Goal: Information Seeking & Learning: Learn about a topic

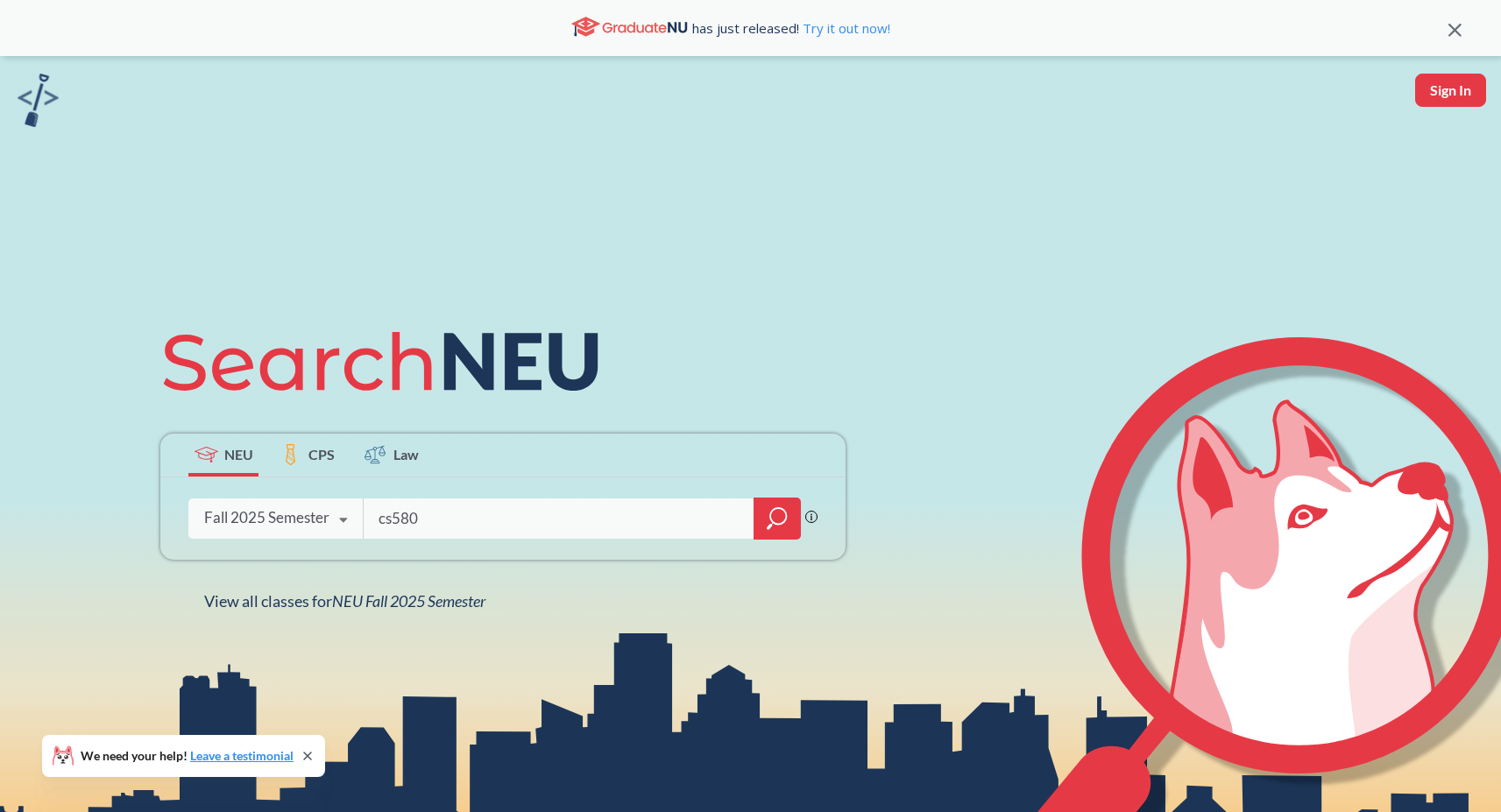
type input "cs5800"
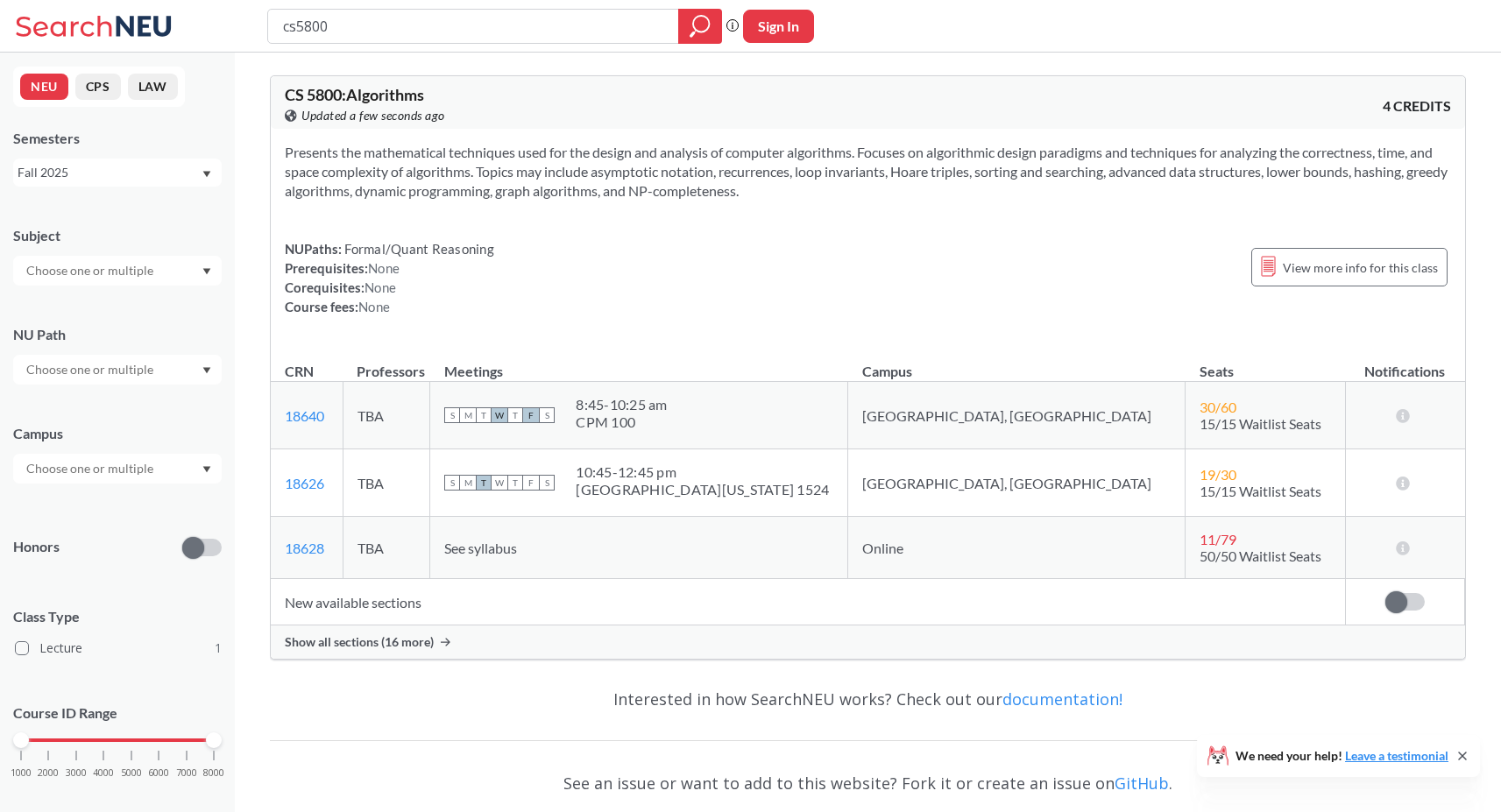
click at [556, 645] on div "Show all sections (16 more)" at bounding box center [868, 641] width 1194 height 33
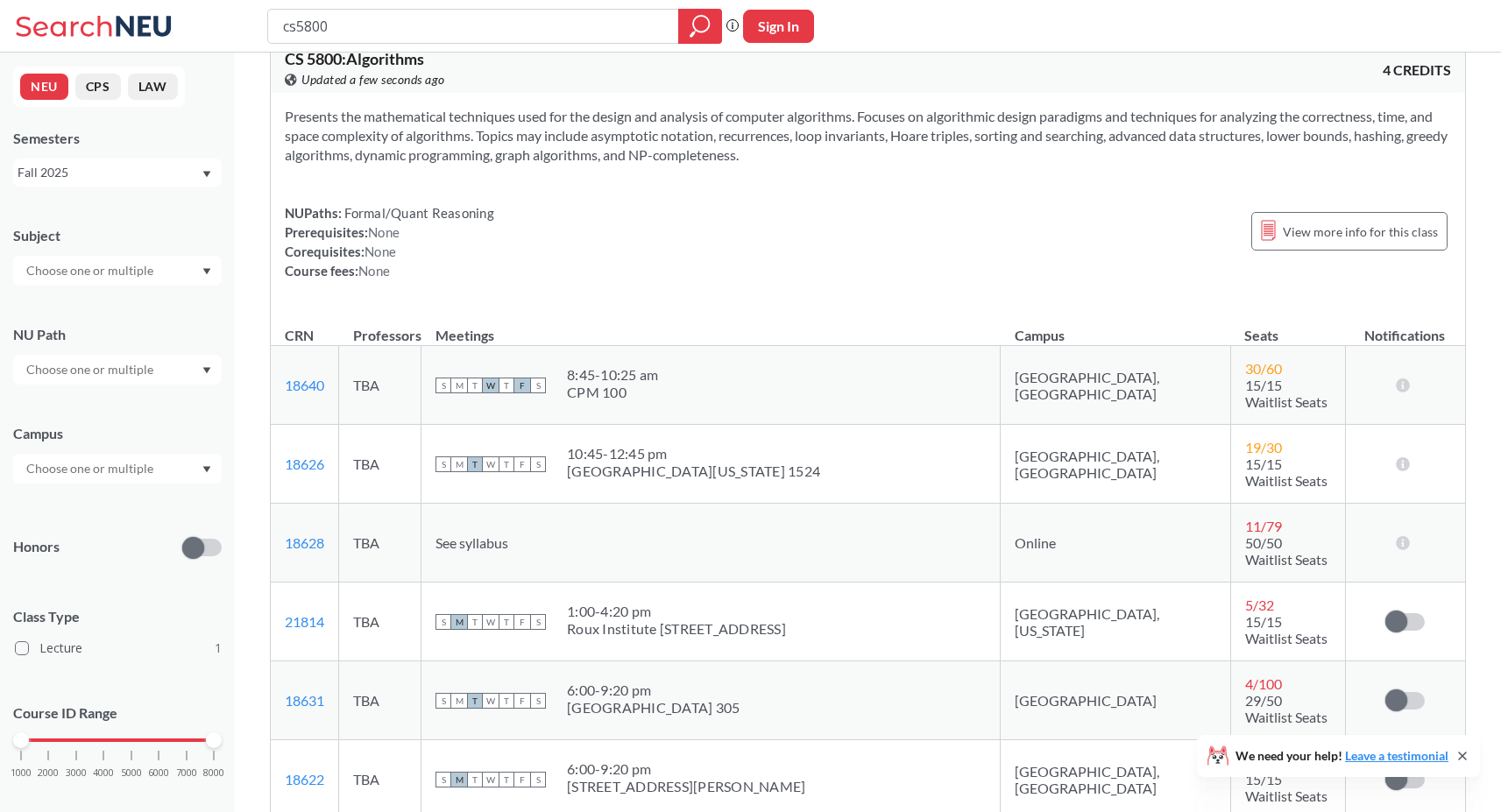
scroll to position [37, 0]
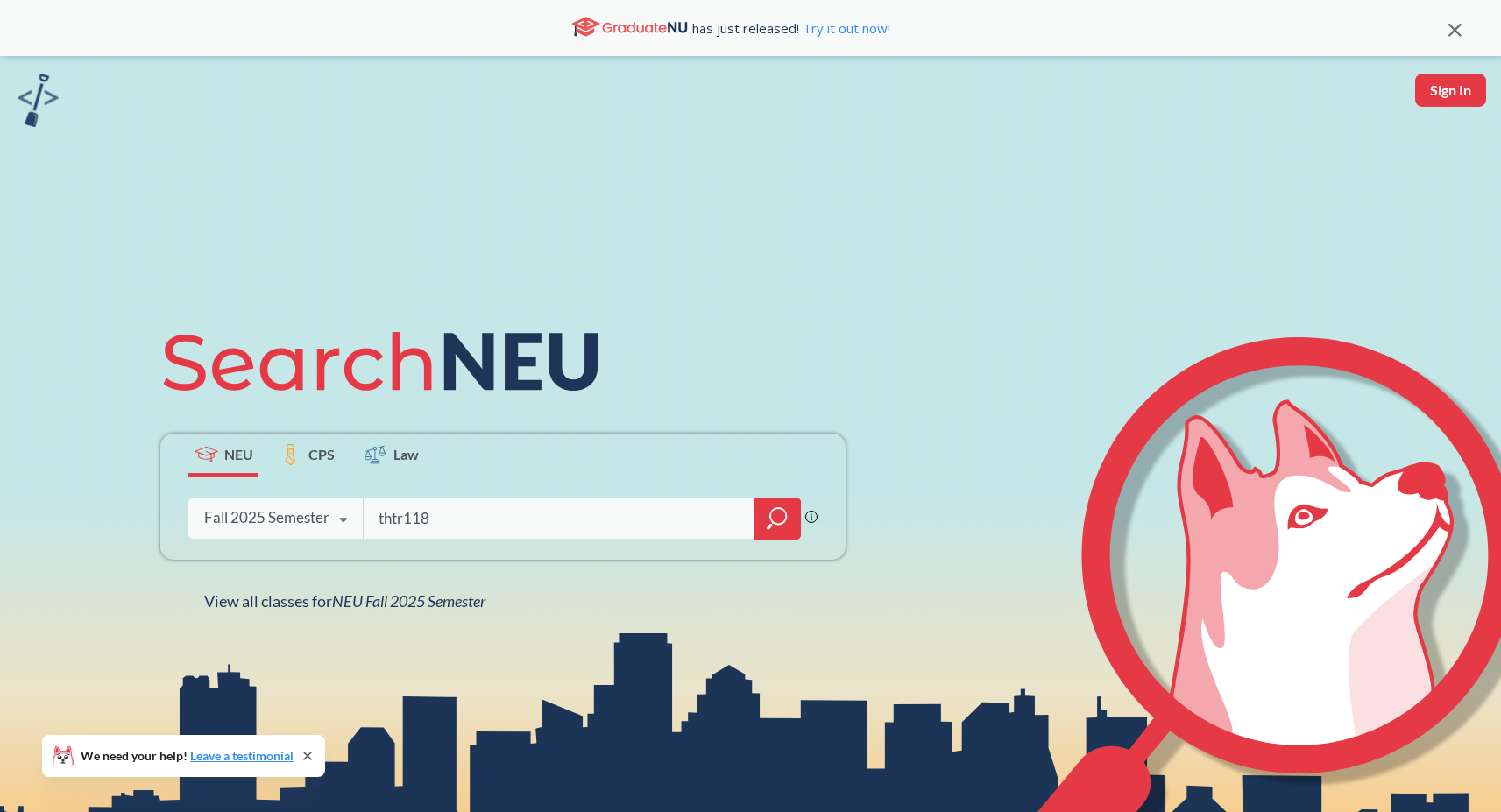
type input "thtr1180"
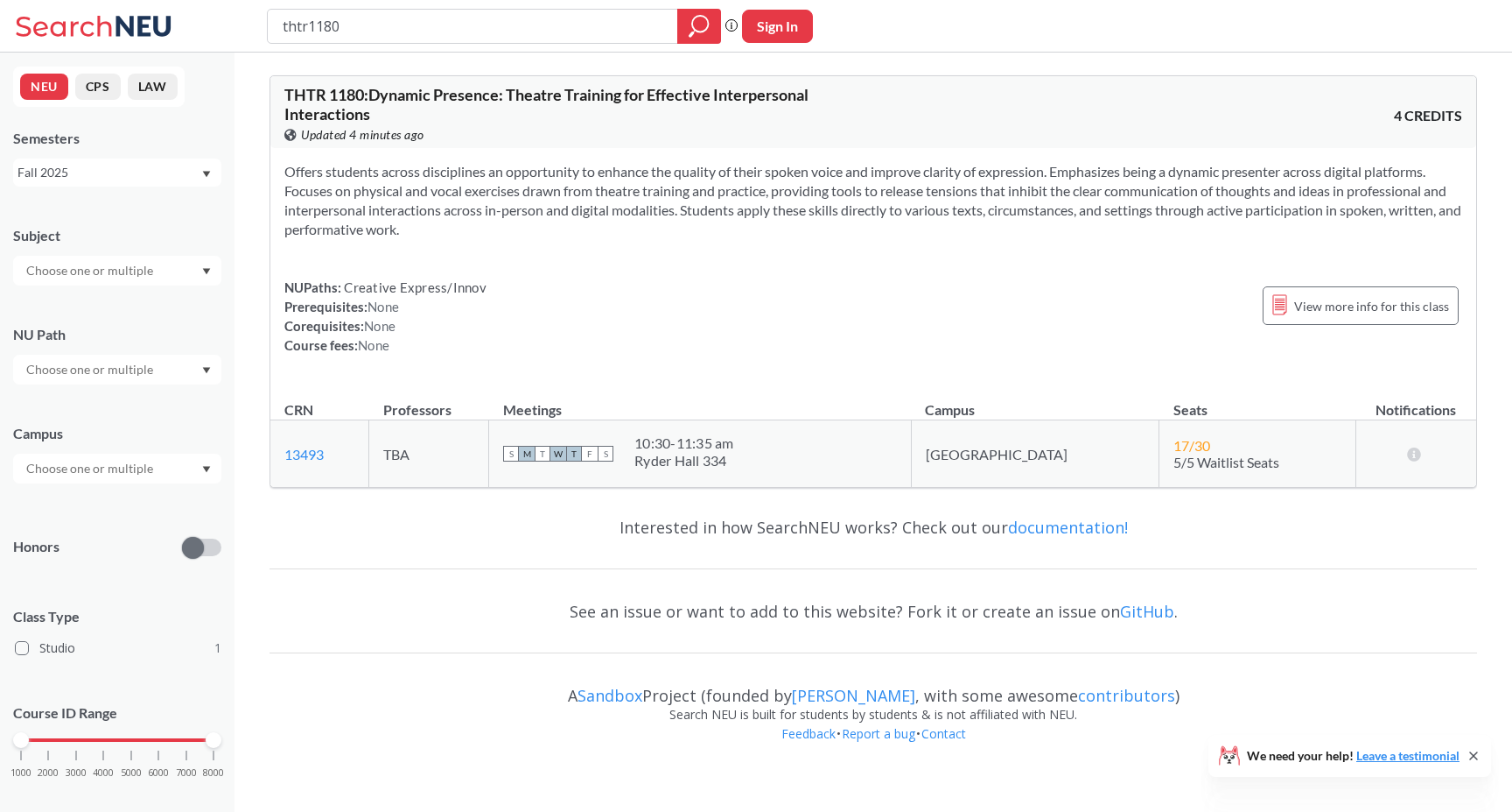
click at [376, 22] on input "thtr1180" at bounding box center [473, 26] width 384 height 29
type input "thtr"
type input "ge1502"
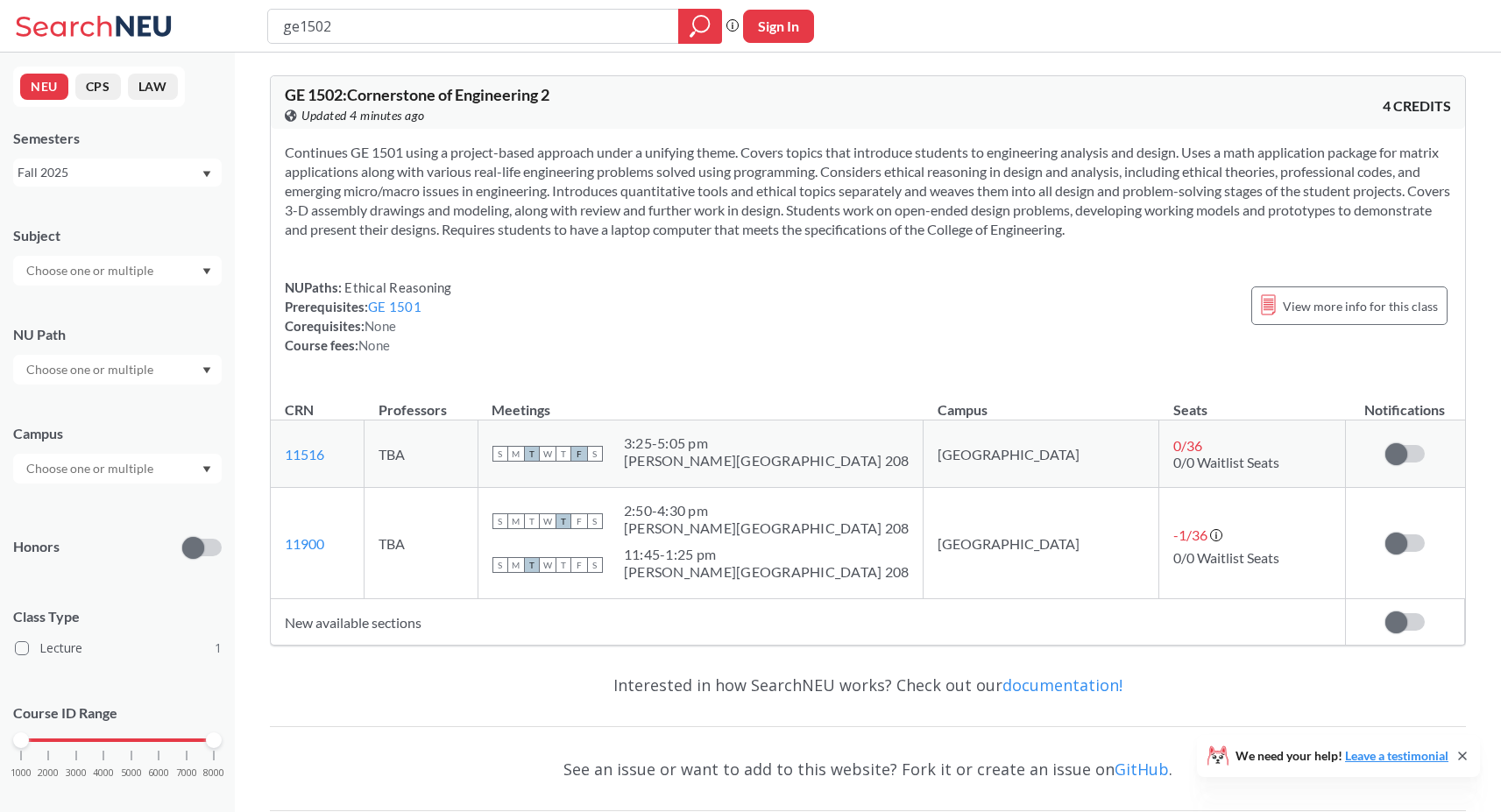
click at [650, 641] on td "New available sections" at bounding box center [808, 622] width 1074 height 46
click at [512, 618] on td "New available sections" at bounding box center [808, 622] width 1074 height 46
drag, startPoint x: 518, startPoint y: 621, endPoint x: 497, endPoint y: 622, distance: 21.0
click at [497, 622] on td "New available sections" at bounding box center [808, 622] width 1074 height 46
click at [500, 622] on td "New available sections" at bounding box center [808, 622] width 1074 height 46
